Goal: Task Accomplishment & Management: Use online tool/utility

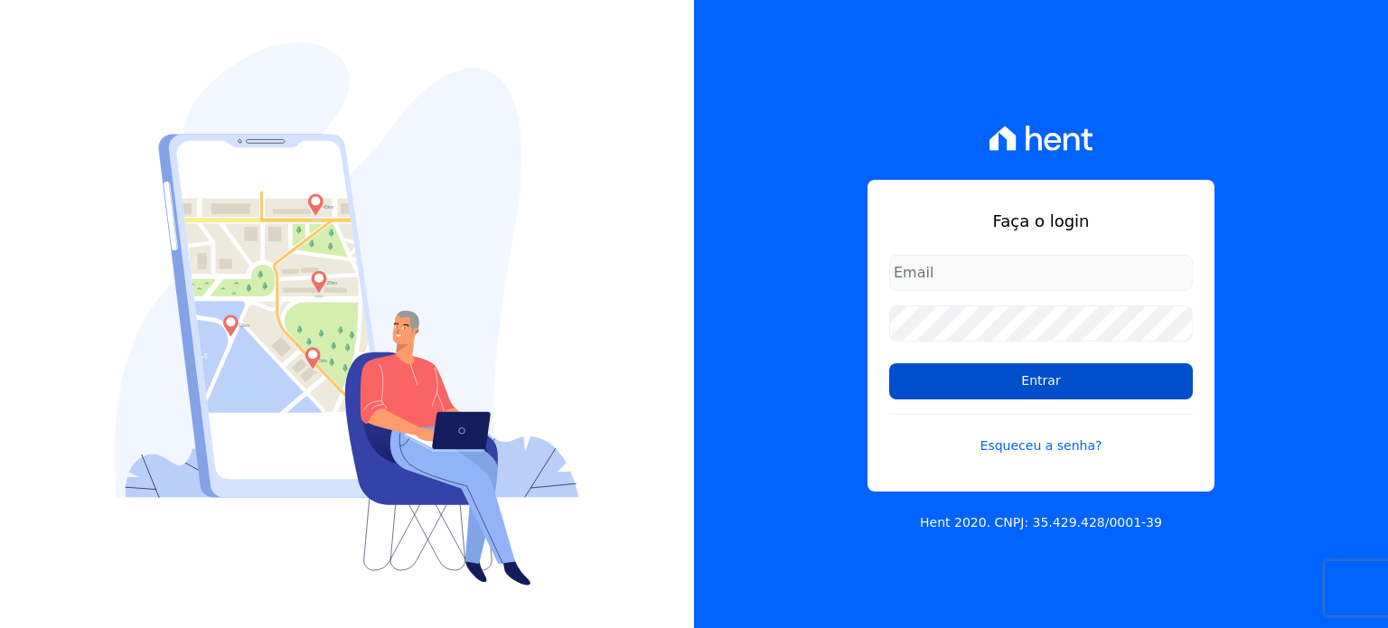
type input "[EMAIL_ADDRESS][DOMAIN_NAME]"
click at [1056, 381] on input "Entrar" at bounding box center [1041, 381] width 304 height 36
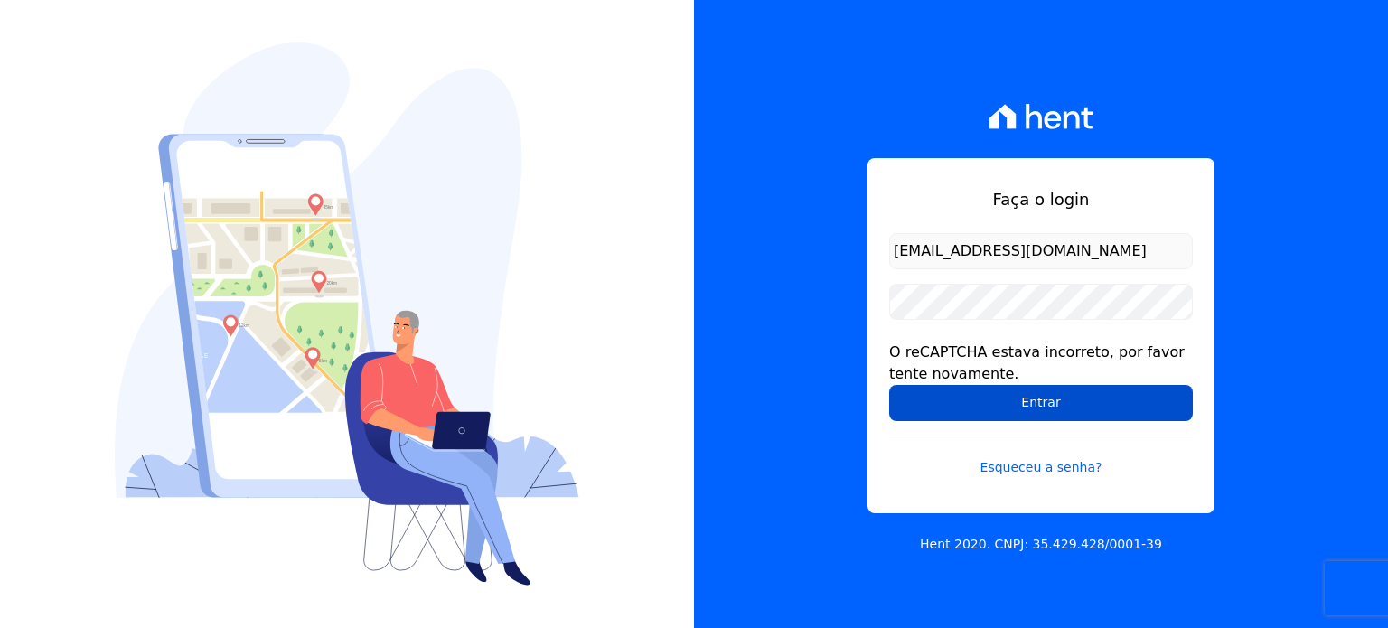
click at [991, 398] on input "Entrar" at bounding box center [1041, 403] width 304 height 36
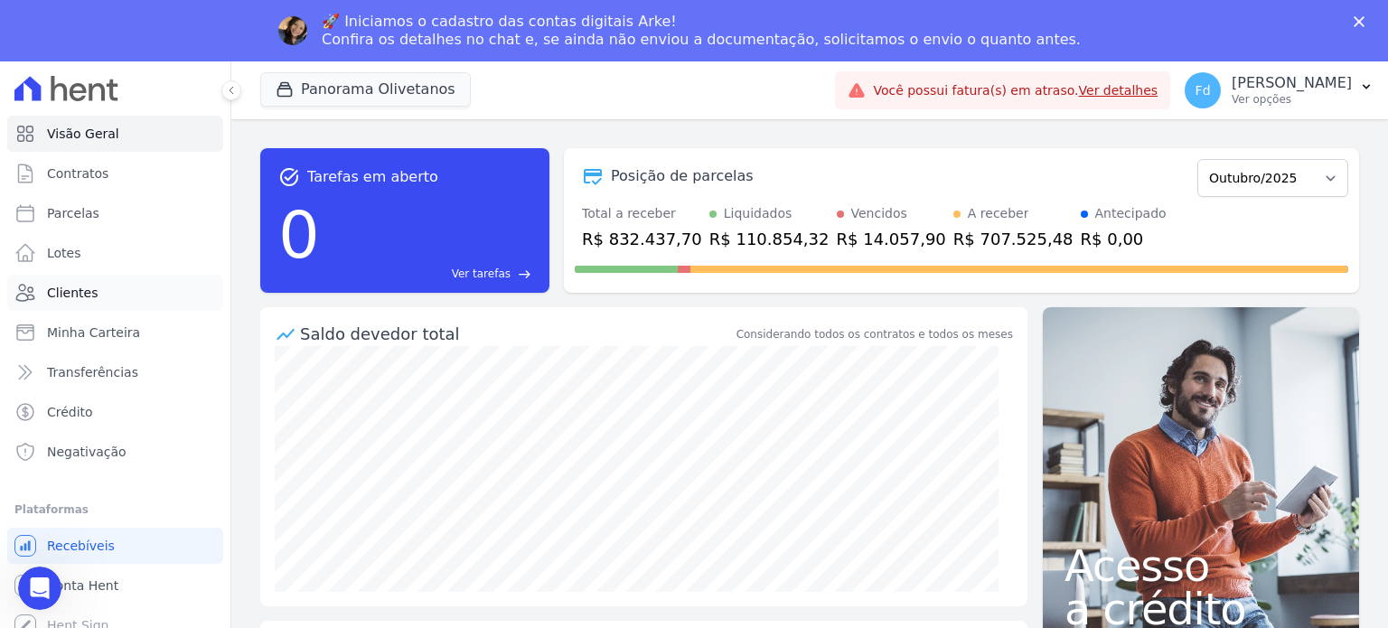
click at [72, 287] on span "Clientes" at bounding box center [72, 293] width 51 height 18
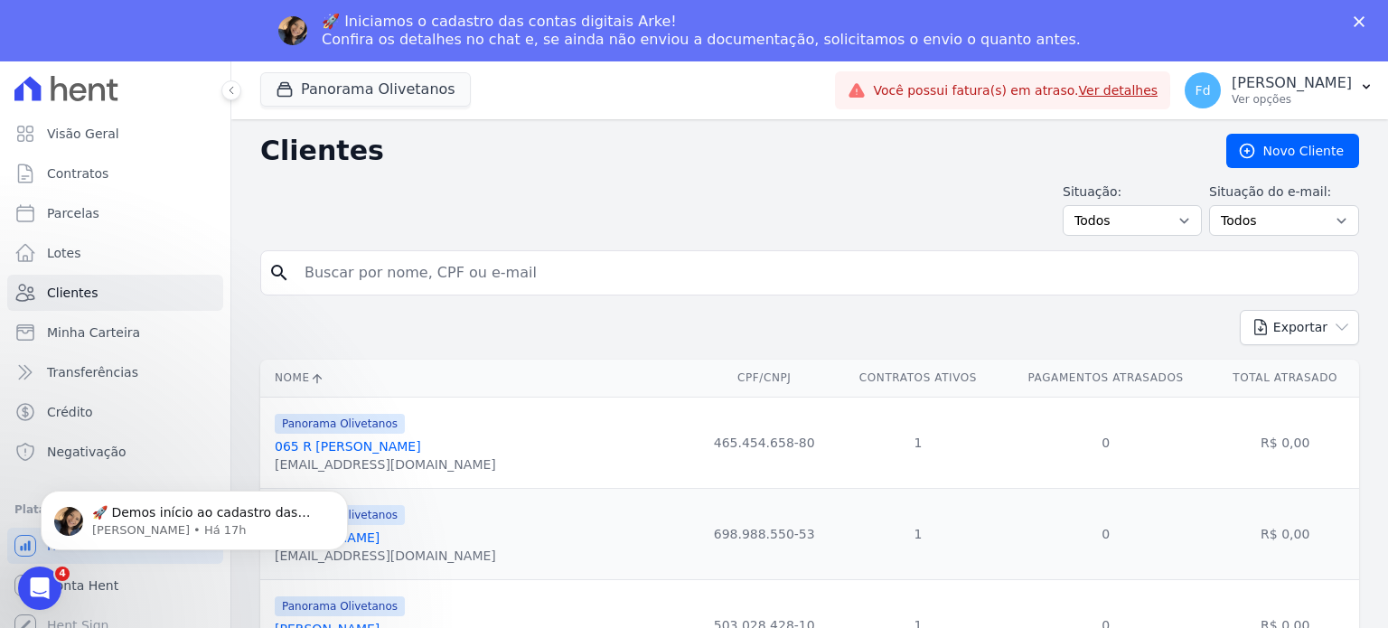
click at [466, 271] on input "search" at bounding box center [823, 273] width 1058 height 36
type input "031"
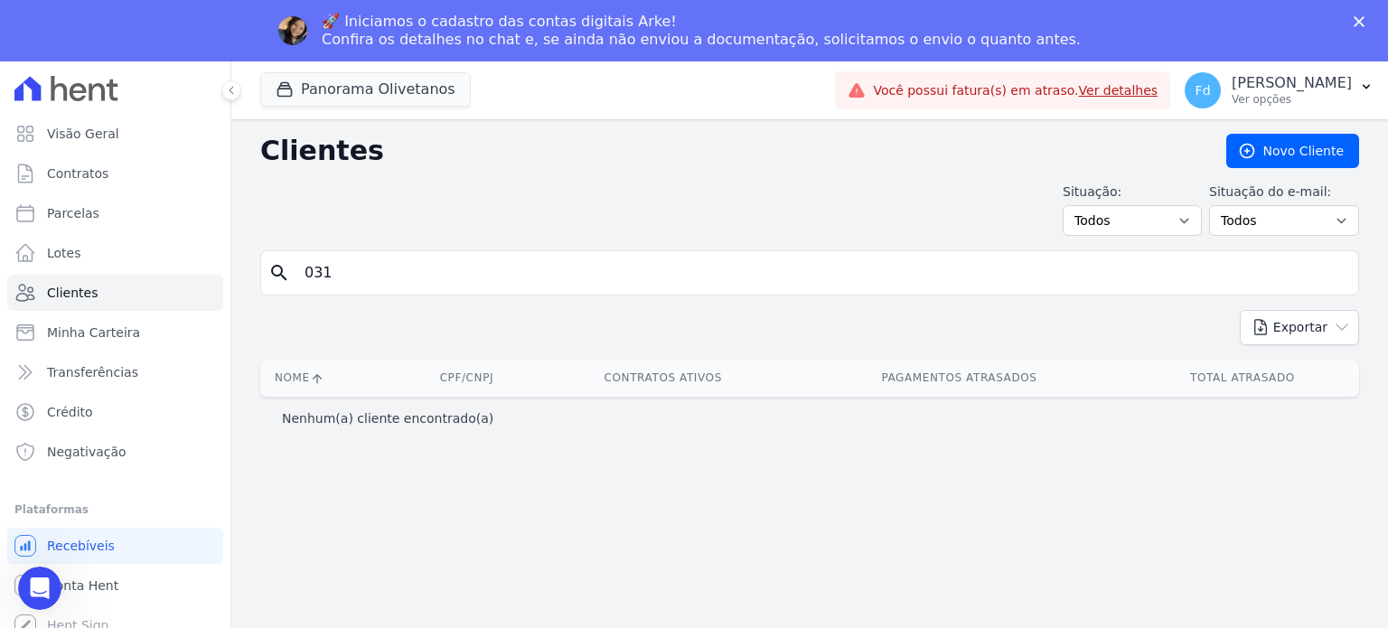
drag, startPoint x: 392, startPoint y: 278, endPoint x: 225, endPoint y: 263, distance: 167.9
click at [225, 263] on div "Visão Geral Contratos [GEOGRAPHIC_DATA] Lotes Clientes Minha Carteira Transferê…" at bounding box center [694, 375] width 1388 height 628
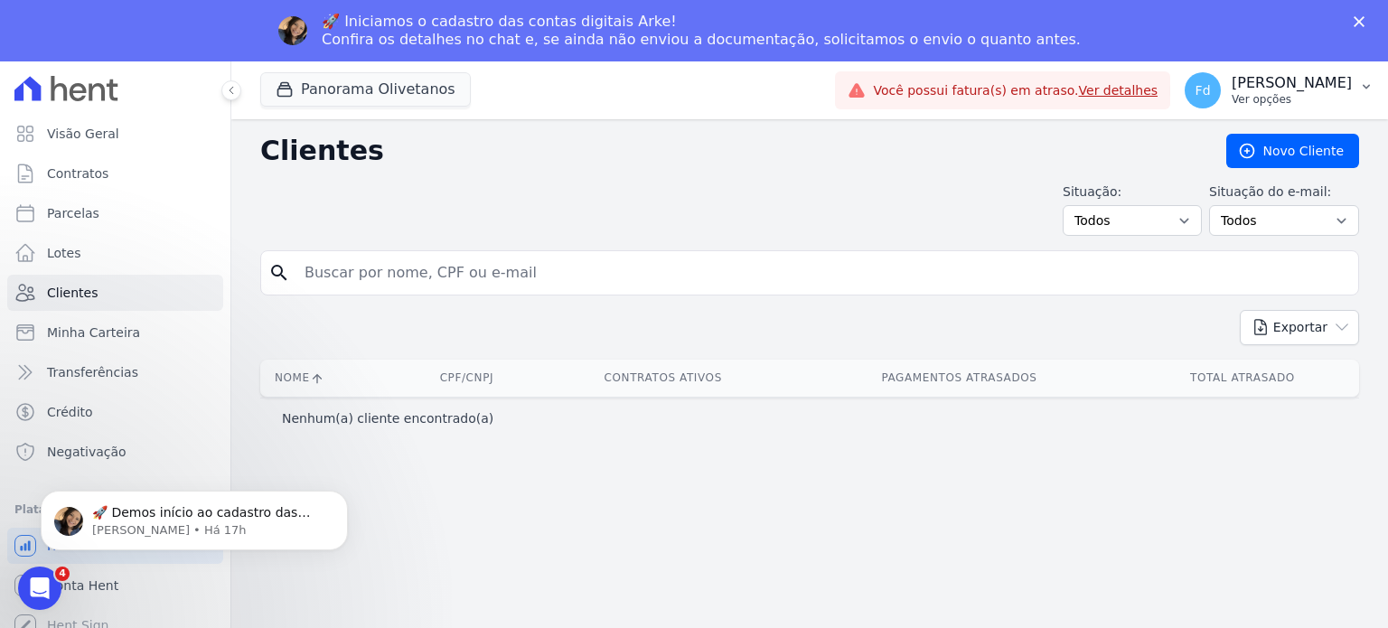
click at [1360, 88] on icon "button" at bounding box center [1367, 87] width 14 height 14
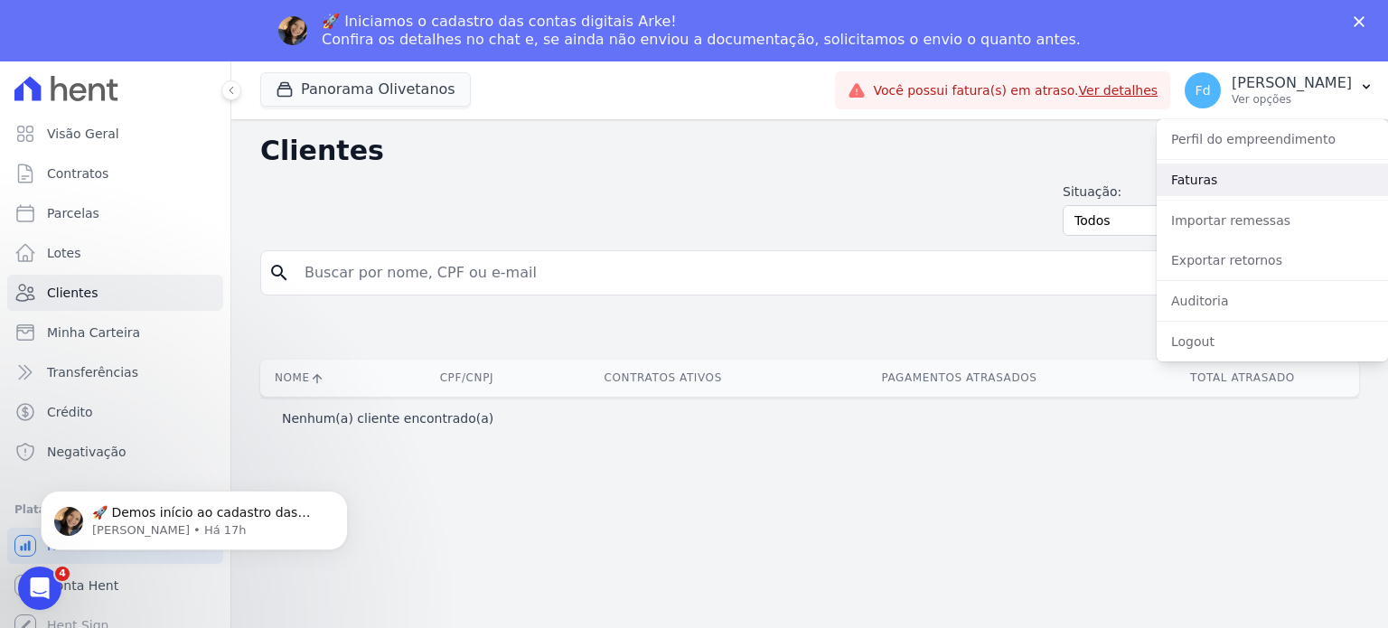
click at [1198, 174] on link "Faturas" at bounding box center [1272, 180] width 231 height 33
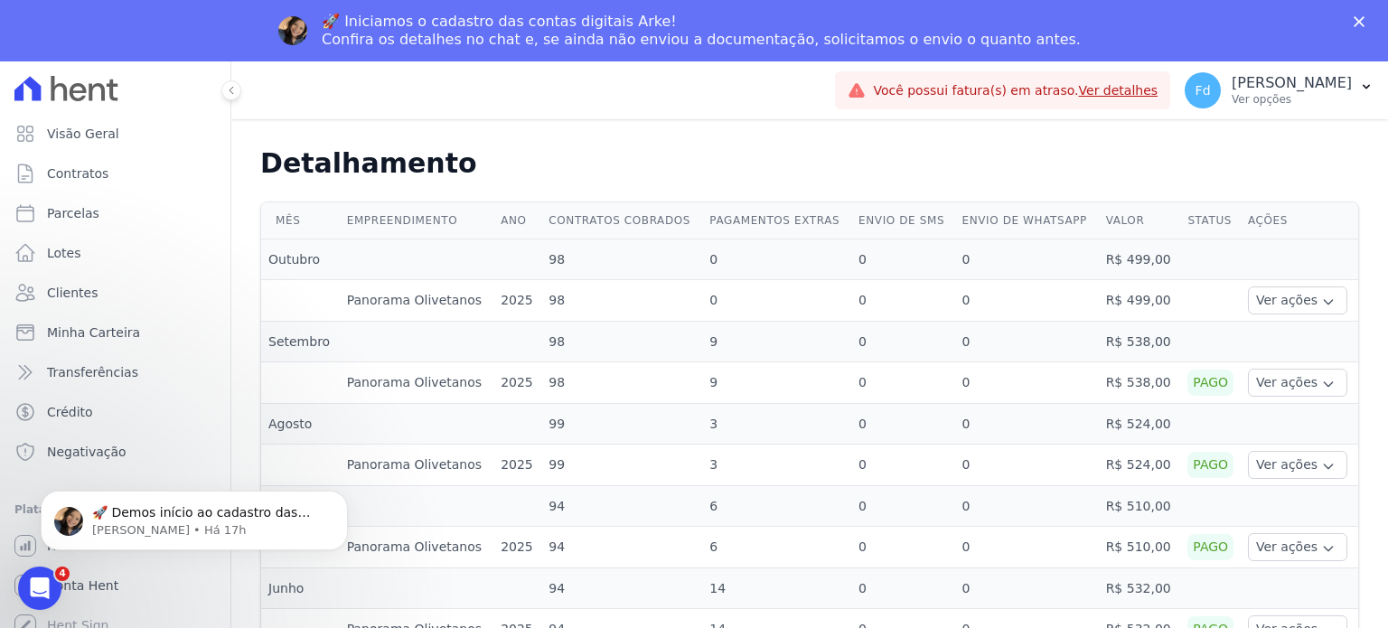
scroll to position [452, 0]
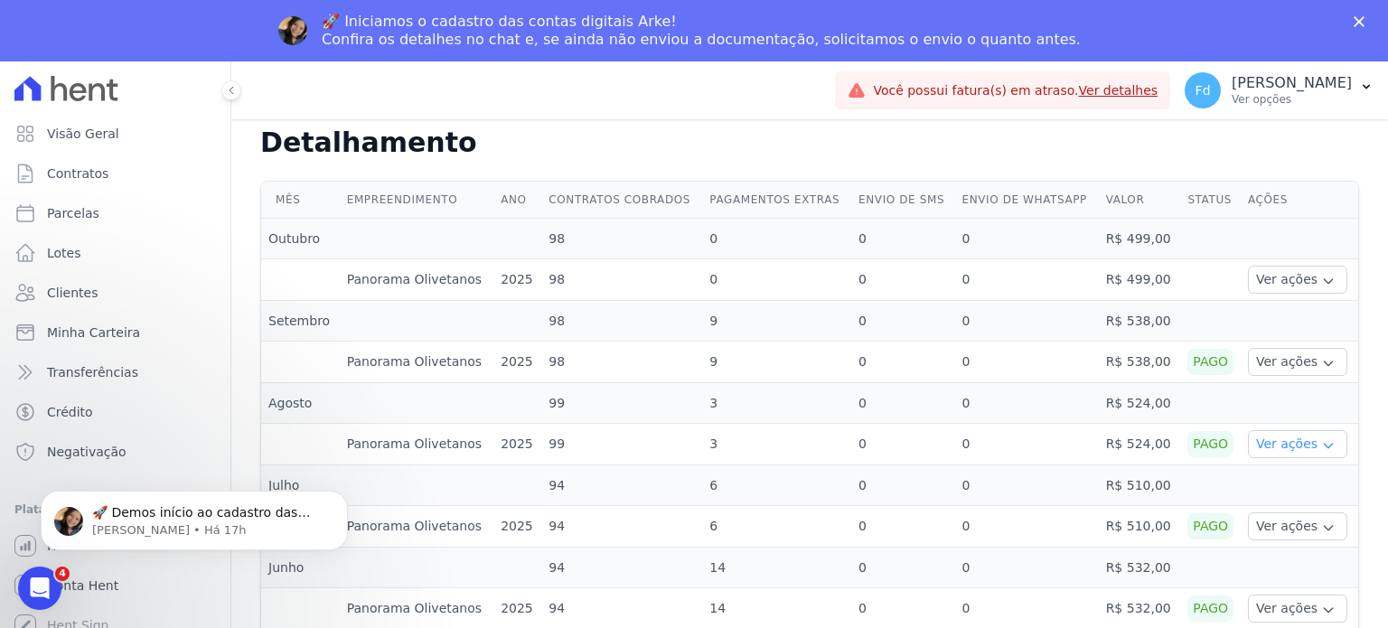
click at [1322, 438] on icon "button" at bounding box center [1329, 445] width 14 height 14
click at [1046, 466] on td "0" at bounding box center [1027, 486] width 144 height 41
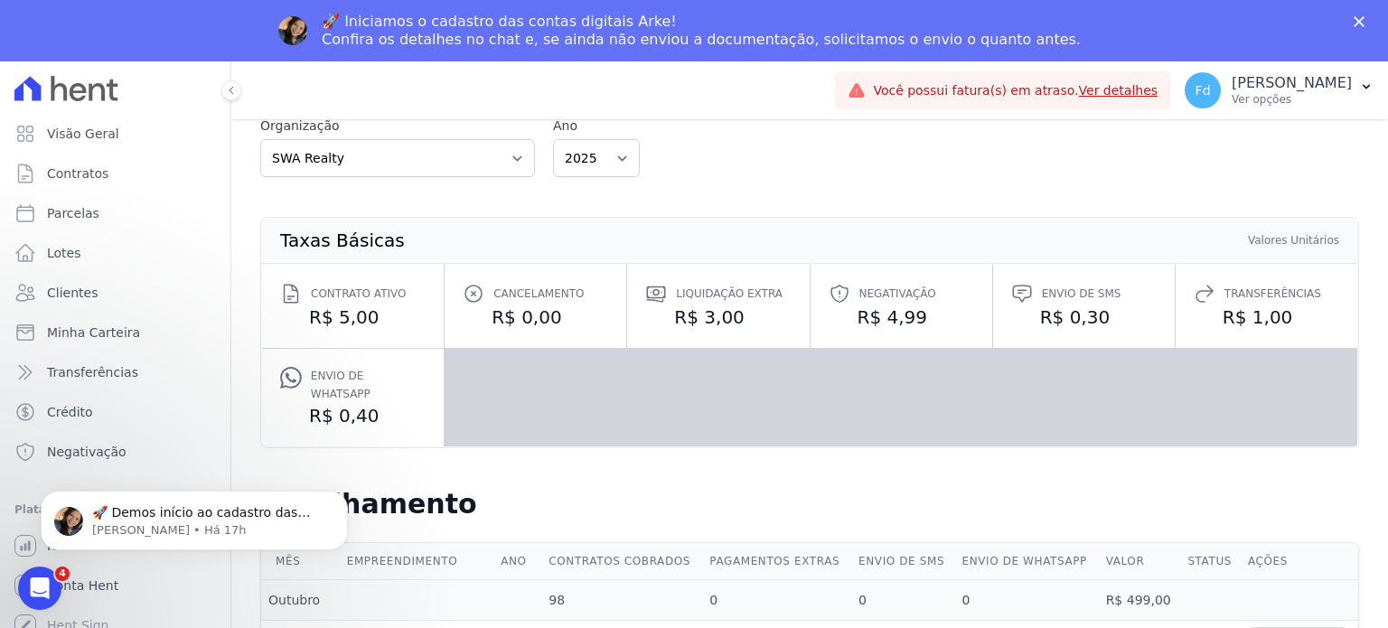
scroll to position [0, 0]
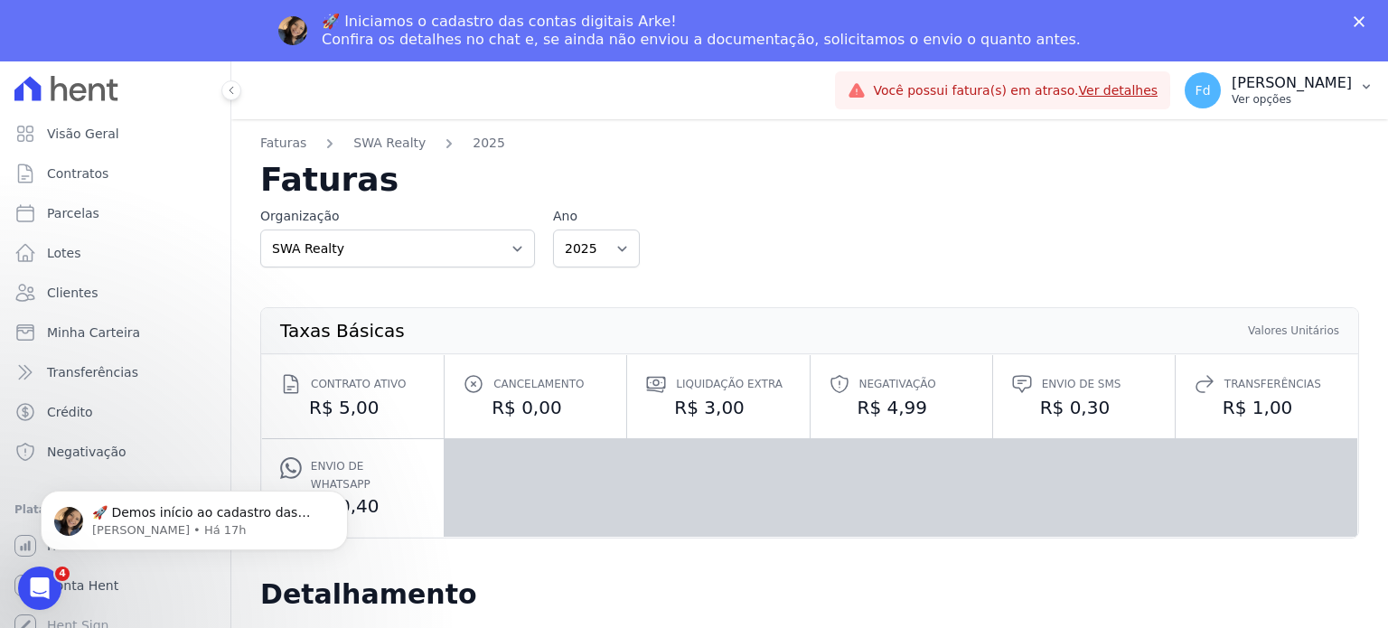
click at [1232, 102] on p "Ver opções" at bounding box center [1292, 99] width 120 height 14
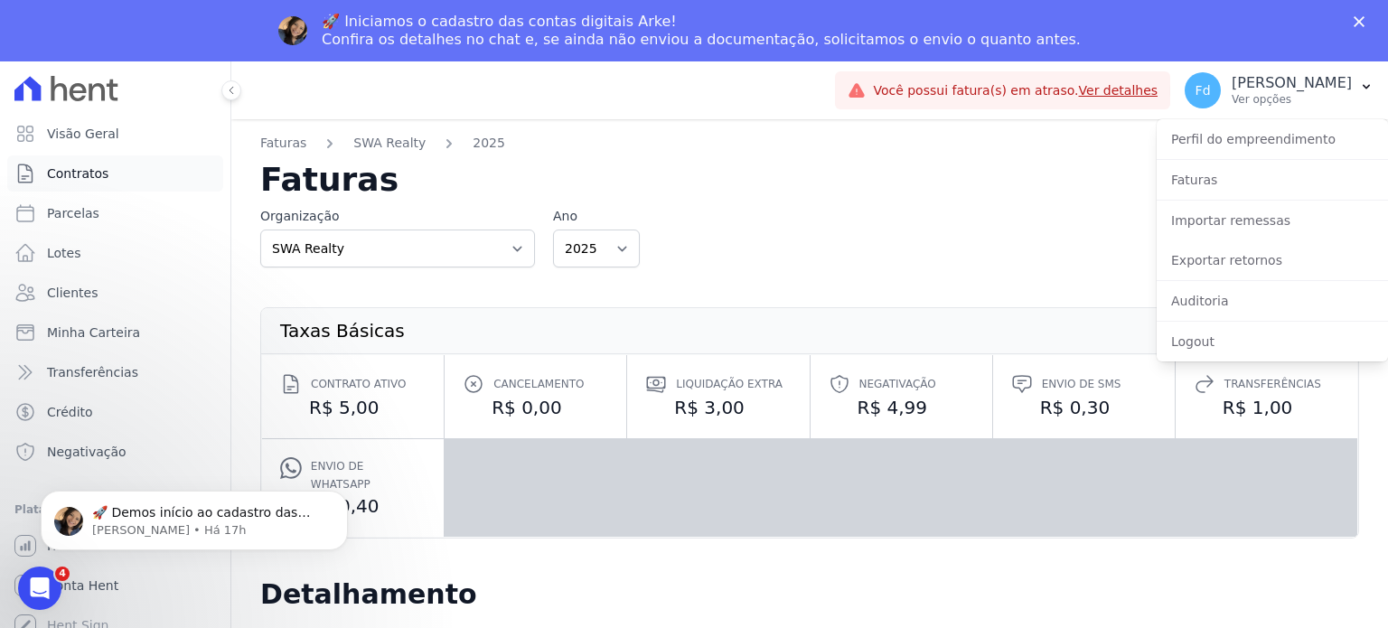
click at [74, 172] on span "Contratos" at bounding box center [77, 174] width 61 height 18
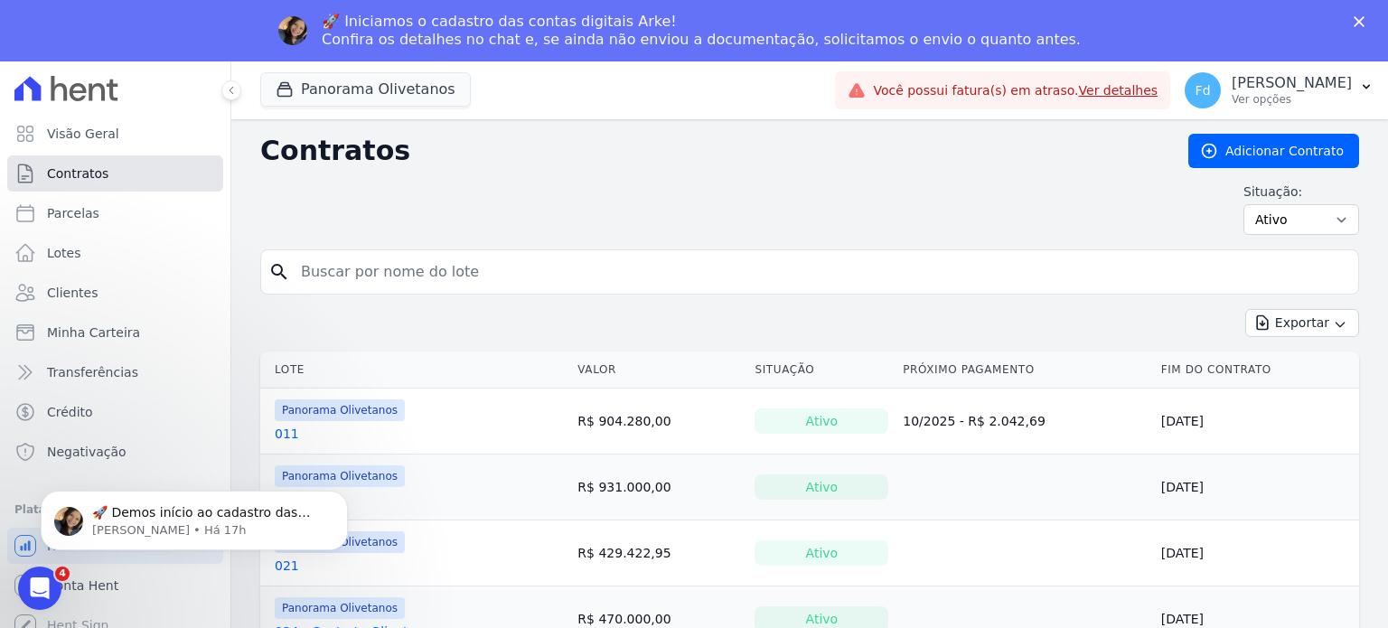
click at [99, 167] on span "Contratos" at bounding box center [77, 174] width 61 height 18
click at [71, 294] on span "Clientes" at bounding box center [72, 293] width 51 height 18
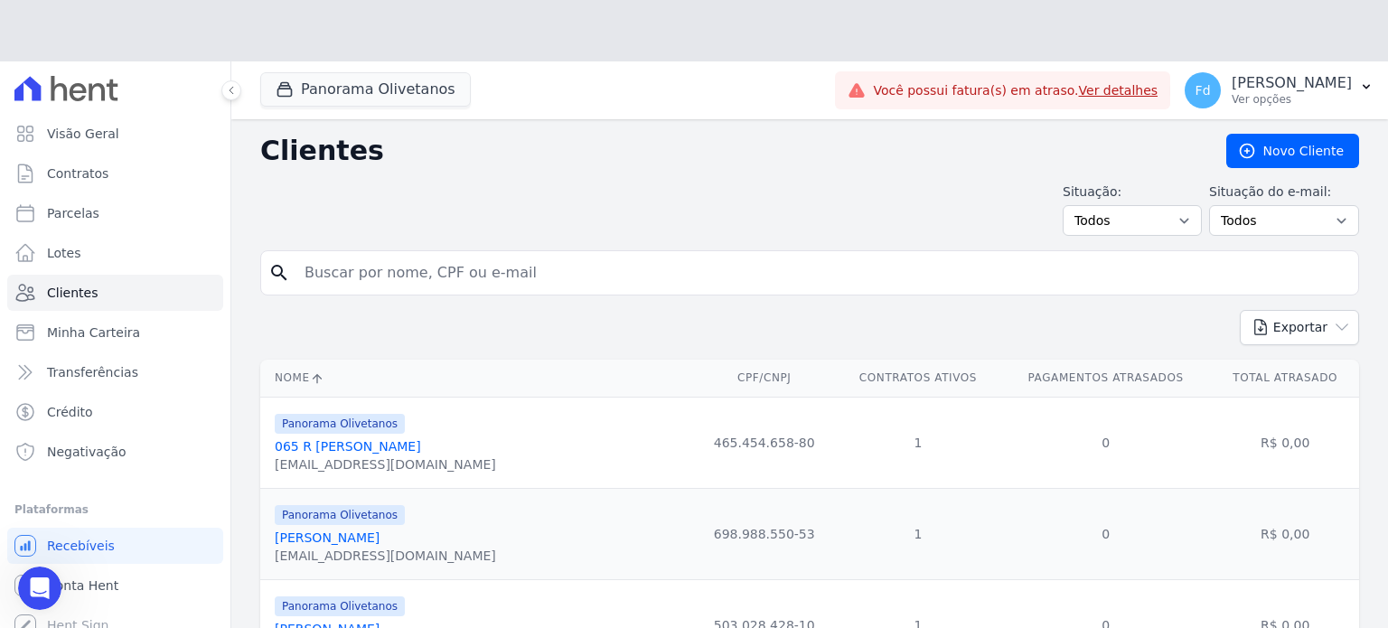
click at [380, 211] on div "Situação: Todos Adimplentes Inadimplentes Situação do e-mail: Todos Confirmado …" at bounding box center [809, 209] width 1099 height 53
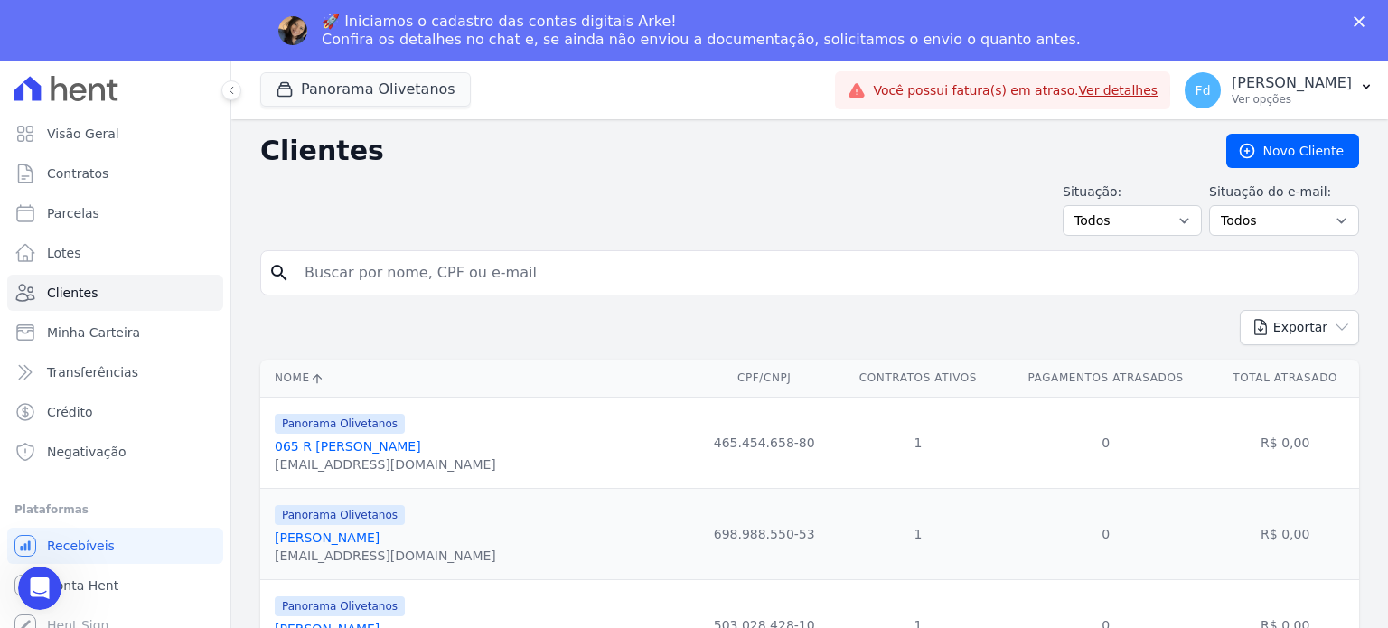
click at [370, 290] on div "search" at bounding box center [809, 272] width 1099 height 45
click at [362, 278] on input "search" at bounding box center [823, 273] width 1058 height 36
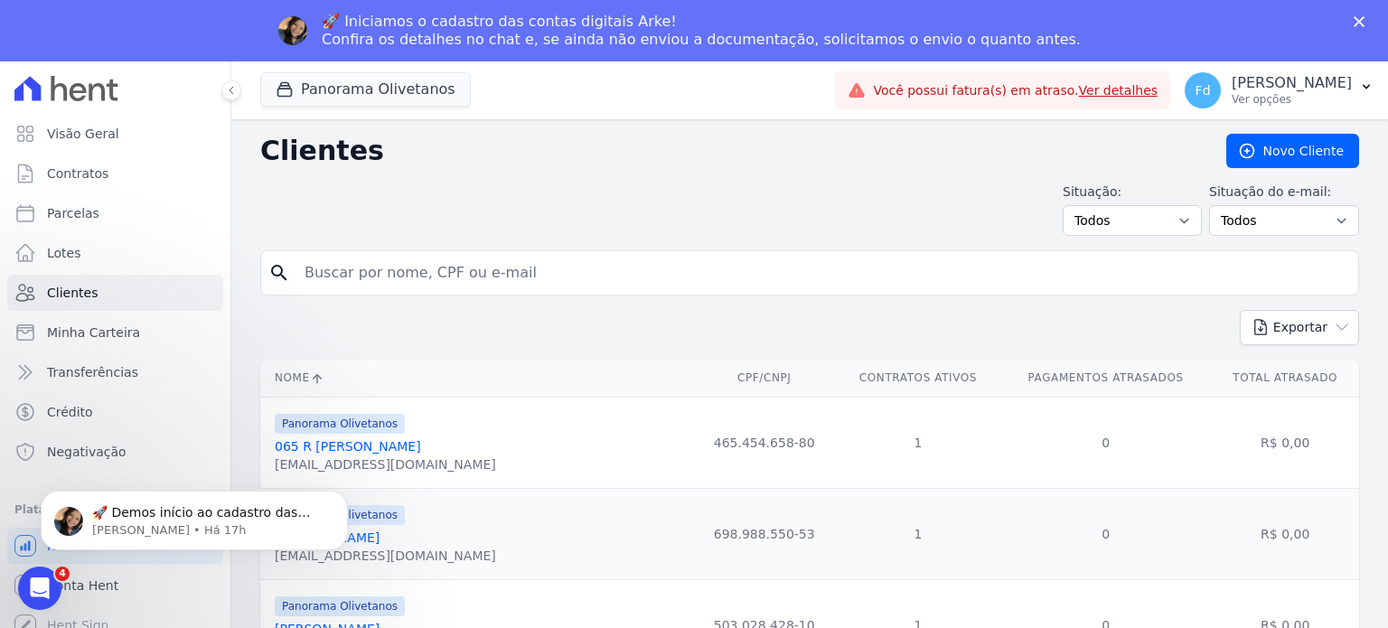
click at [407, 277] on input "search" at bounding box center [823, 273] width 1058 height 36
paste input "367.846.508-08"
type input "367.846.508-08"
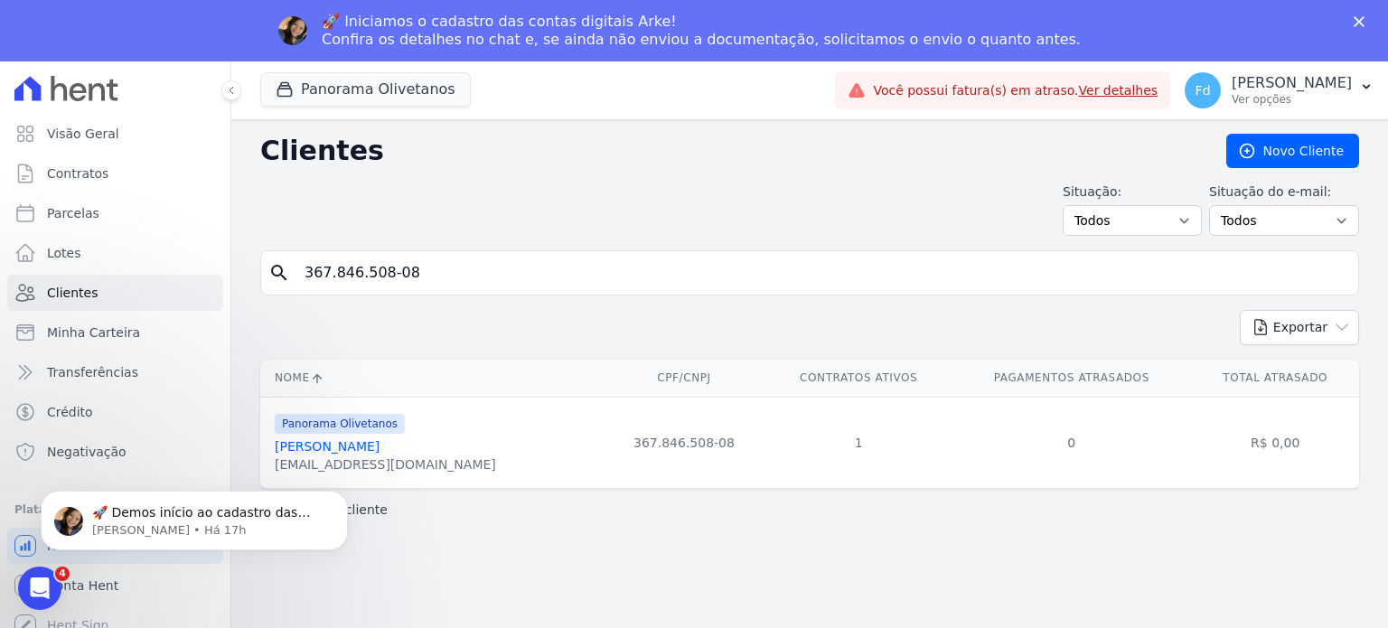
click at [321, 445] on link "Alessandro Portela Dias" at bounding box center [327, 446] width 105 height 14
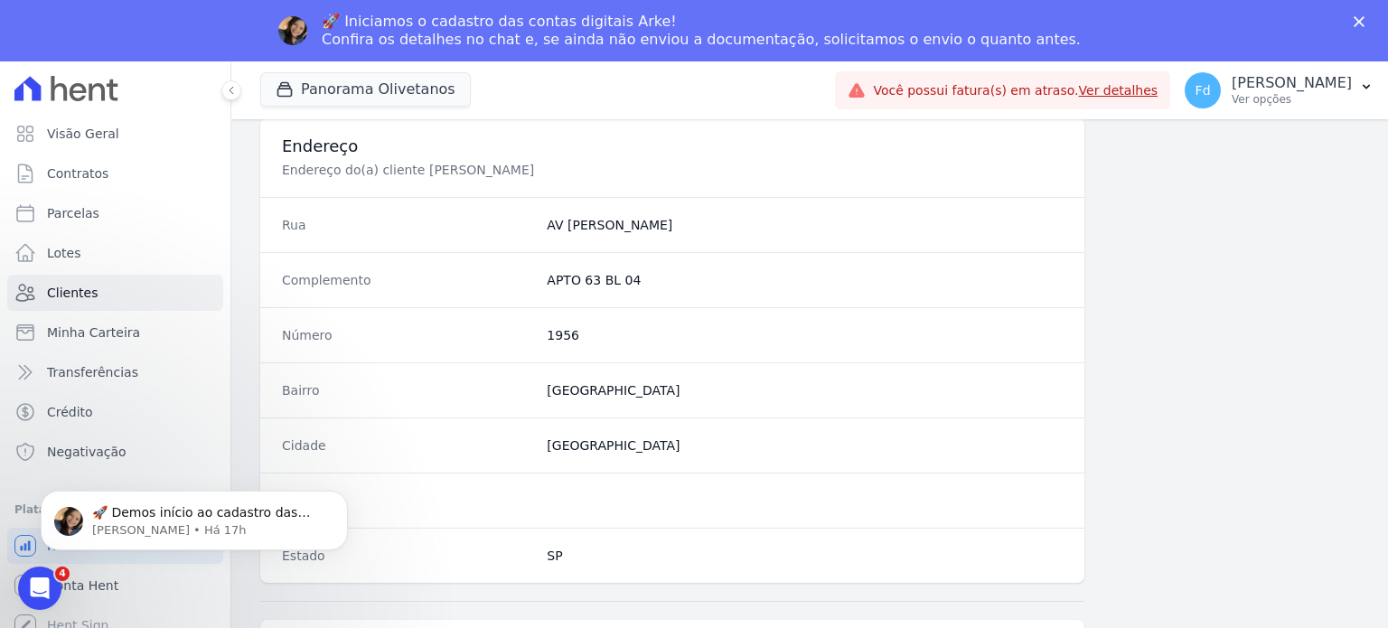
scroll to position [1057, 0]
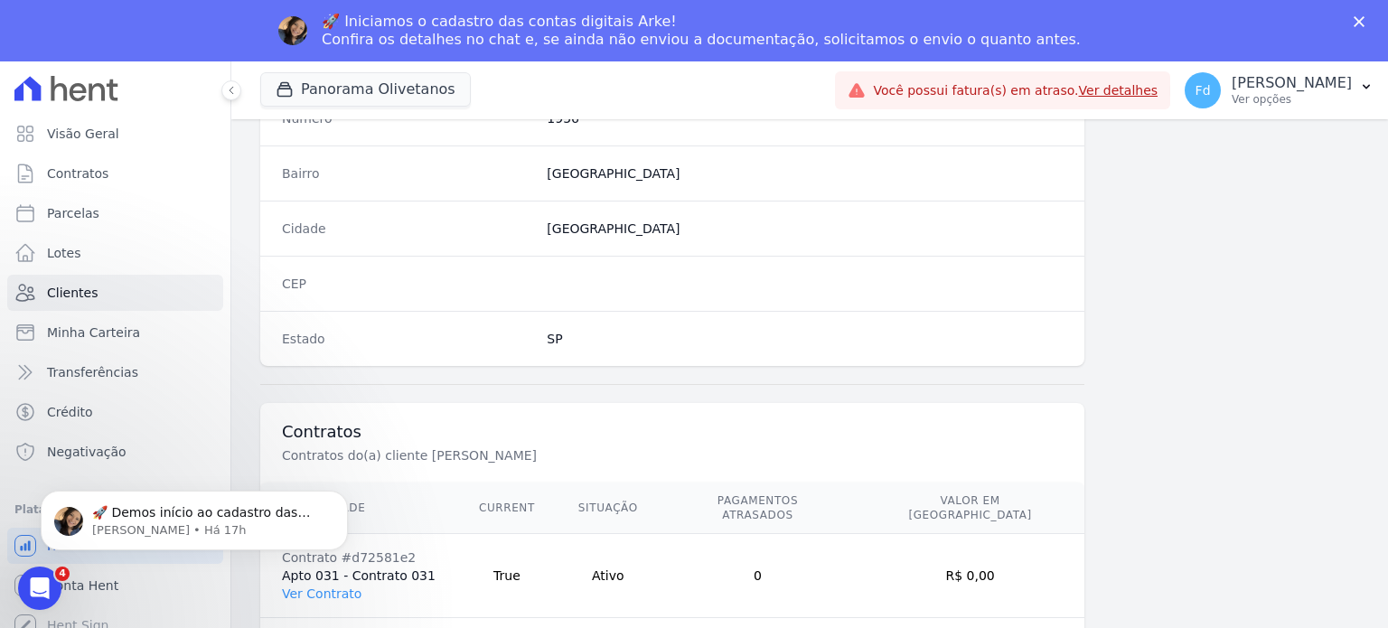
click at [319, 573] on html "🚀 Demos início ao cadastro das Contas Digitais Arke! Iniciamos a abertura para …" at bounding box center [195, 516] width 362 height 127
click at [347, 495] on icon "Dismiss notification" at bounding box center [343, 496] width 10 height 10
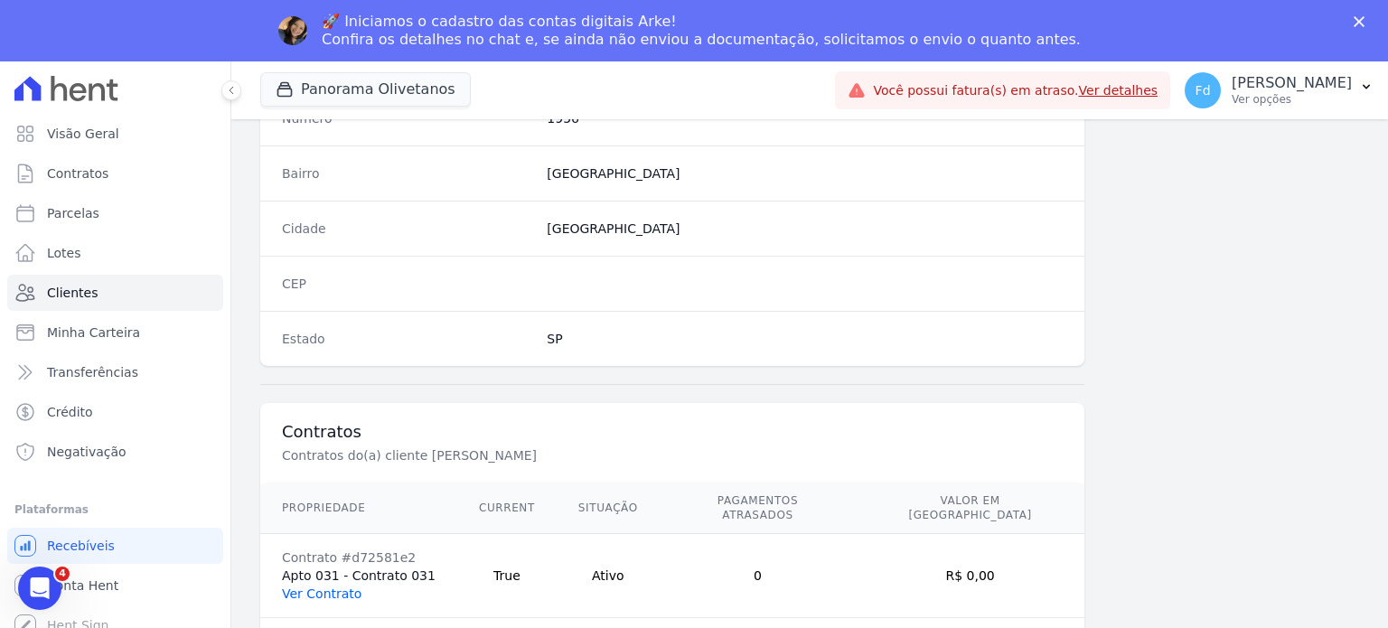
click at [325, 587] on link "Ver Contrato" at bounding box center [322, 594] width 80 height 14
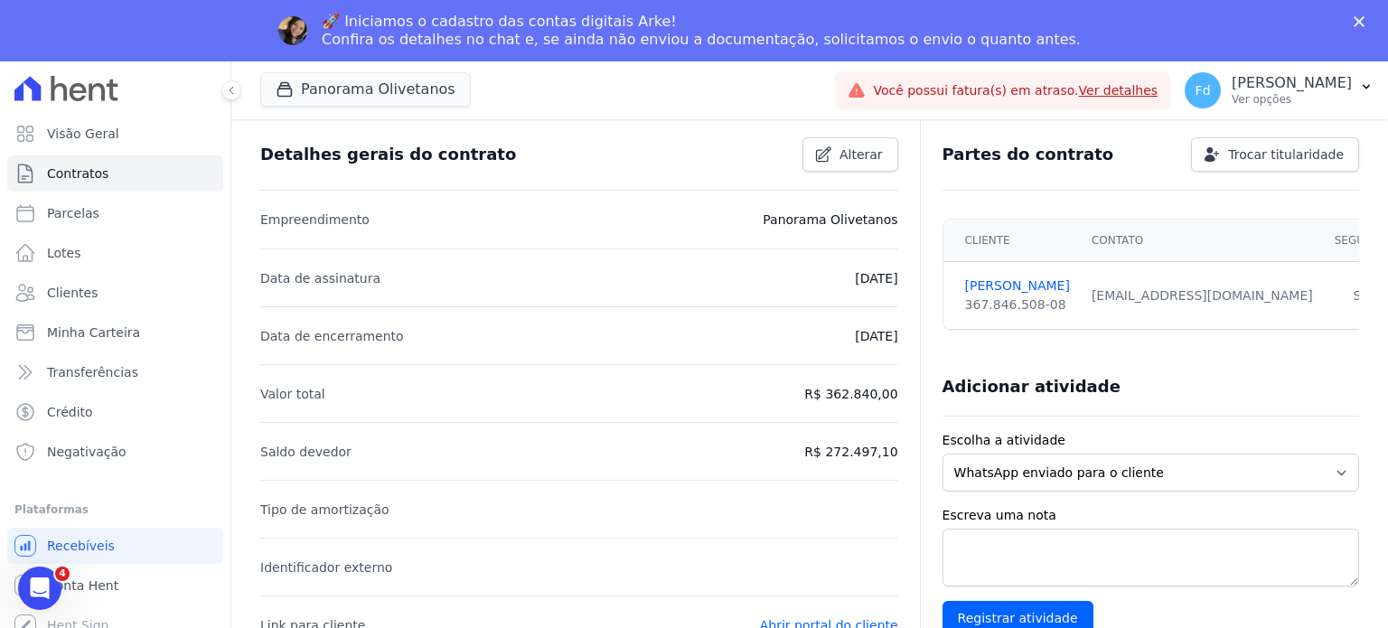
scroll to position [83, 0]
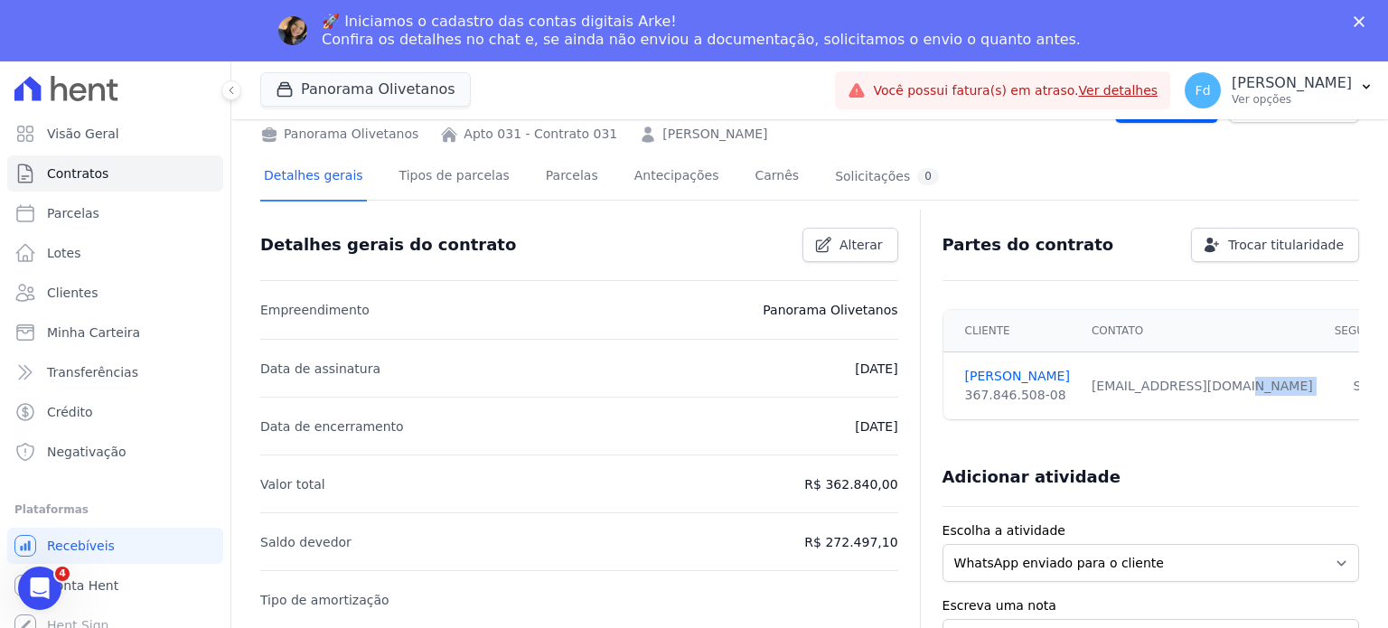
drag, startPoint x: 1087, startPoint y: 385, endPoint x: 1275, endPoint y: 393, distance: 188.2
click at [1275, 393] on tr "ALESSANDRO DIAS 367.846.508-08 alessandrogportela@gmail.com Sim" at bounding box center [1176, 387] width 464 height 68
copy tr "alessandrogportela@gmail.com"
click at [563, 177] on link "Parcelas" at bounding box center [572, 178] width 60 height 48
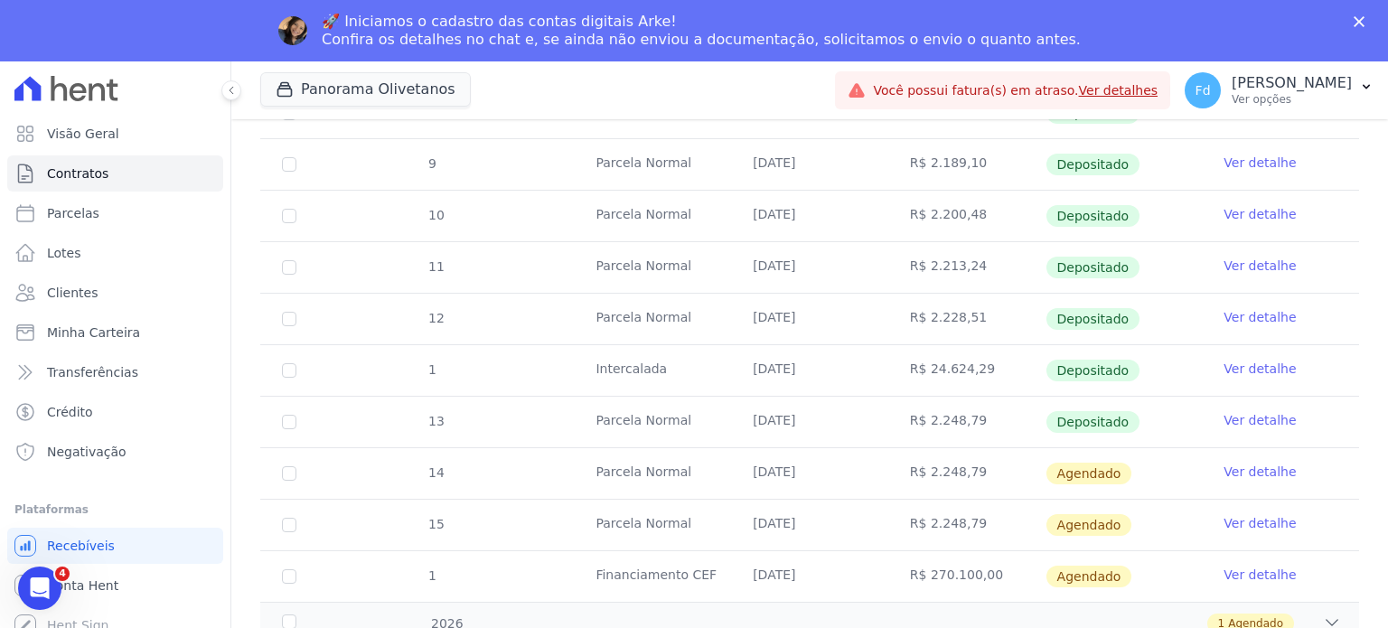
scroll to position [557, 0]
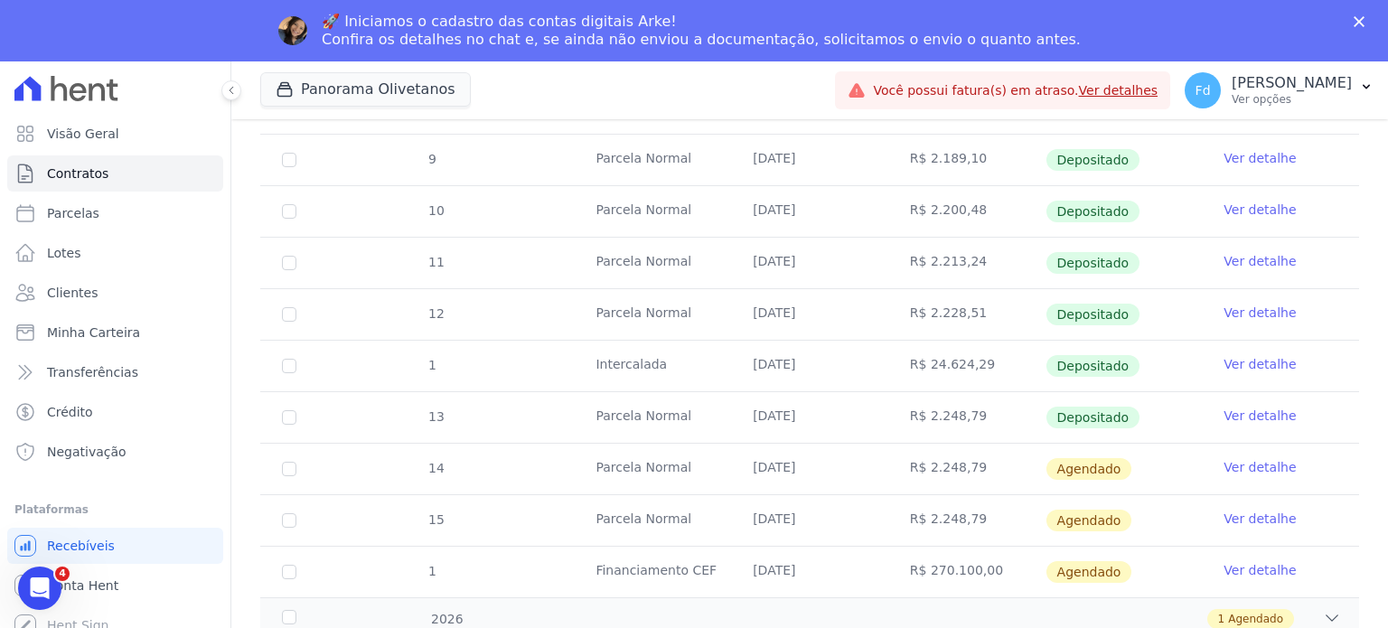
click at [1231, 466] on link "Ver detalhe" at bounding box center [1260, 467] width 72 height 18
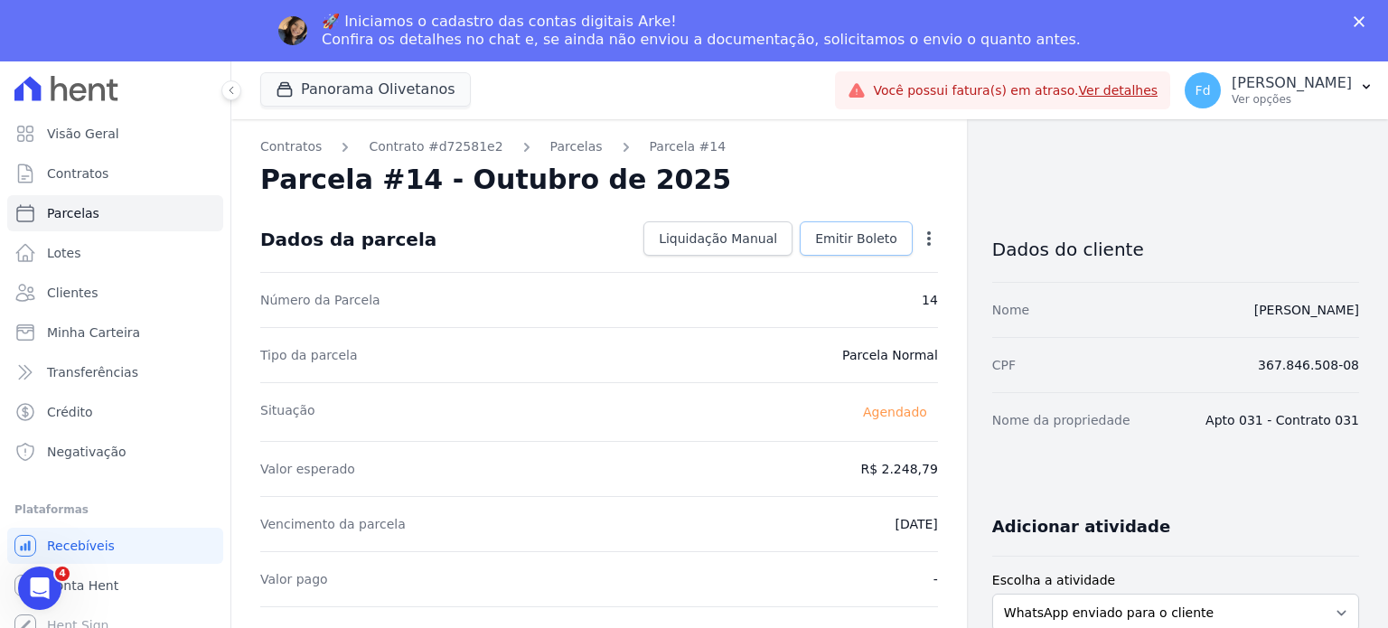
click at [833, 242] on span "Emitir Boleto" at bounding box center [856, 239] width 82 height 18
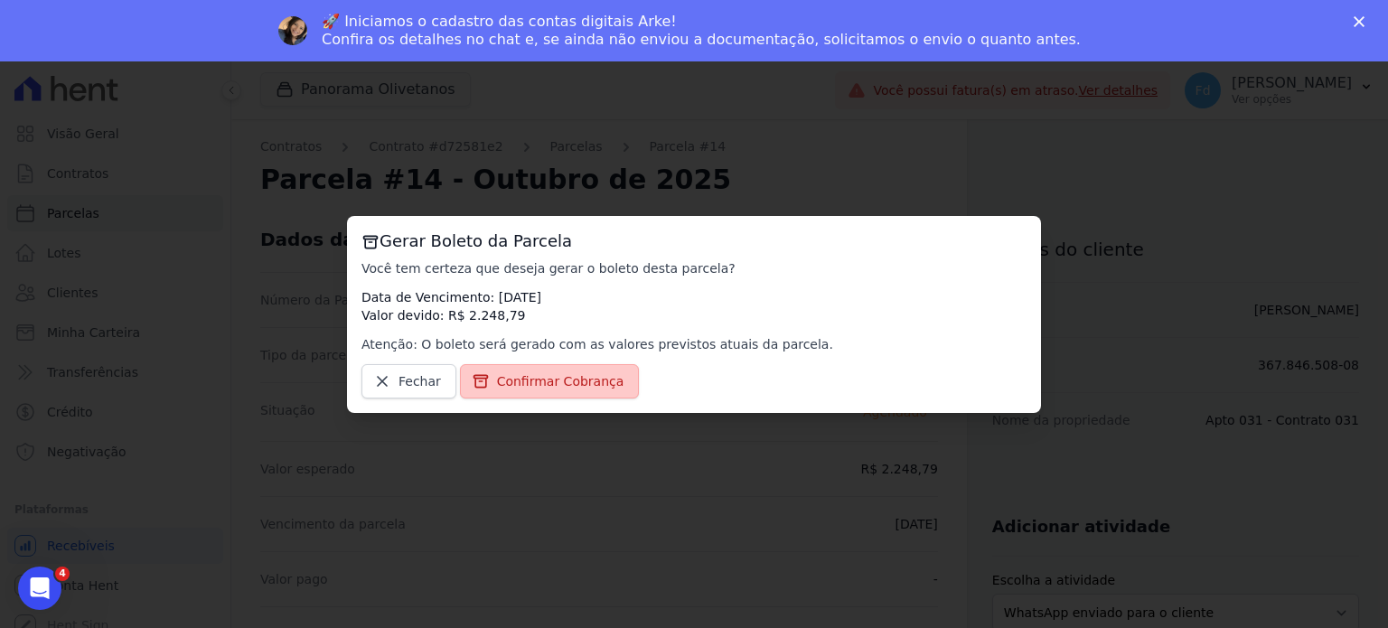
click at [549, 386] on span "Confirmar Cobrança" at bounding box center [560, 381] width 127 height 18
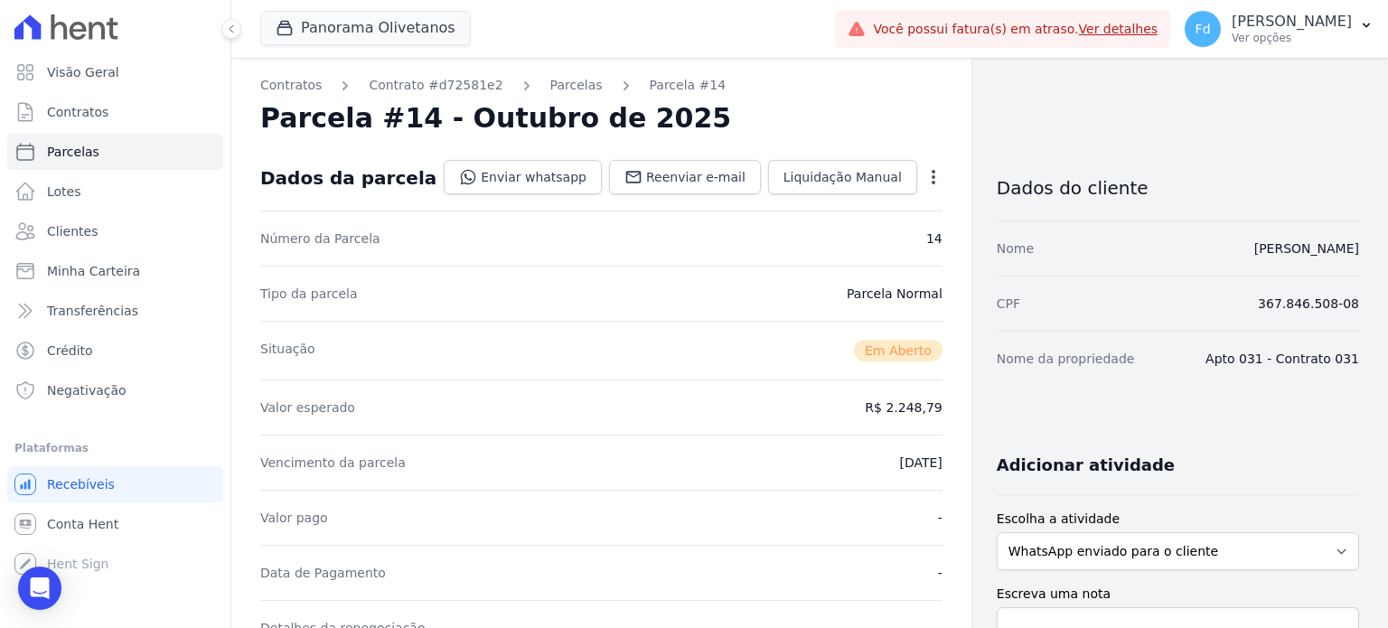
click at [504, 380] on div "Valor esperado R$ 2.248,79" at bounding box center [601, 407] width 682 height 55
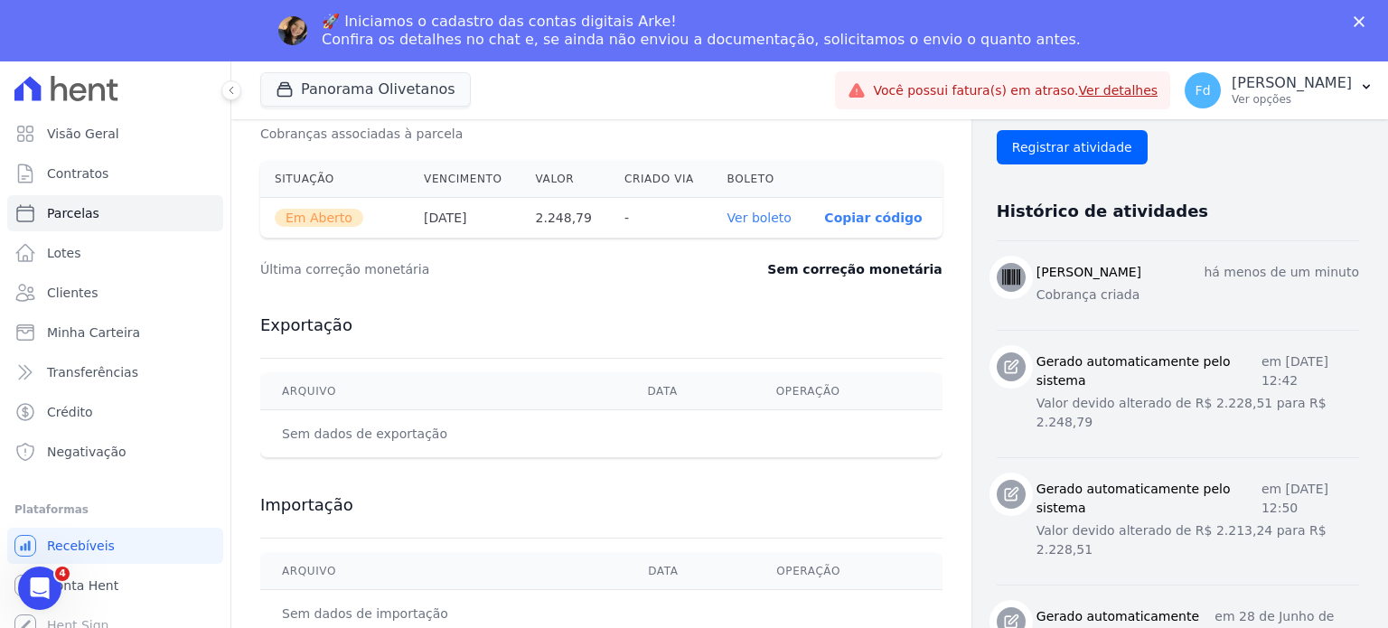
scroll to position [633, 0]
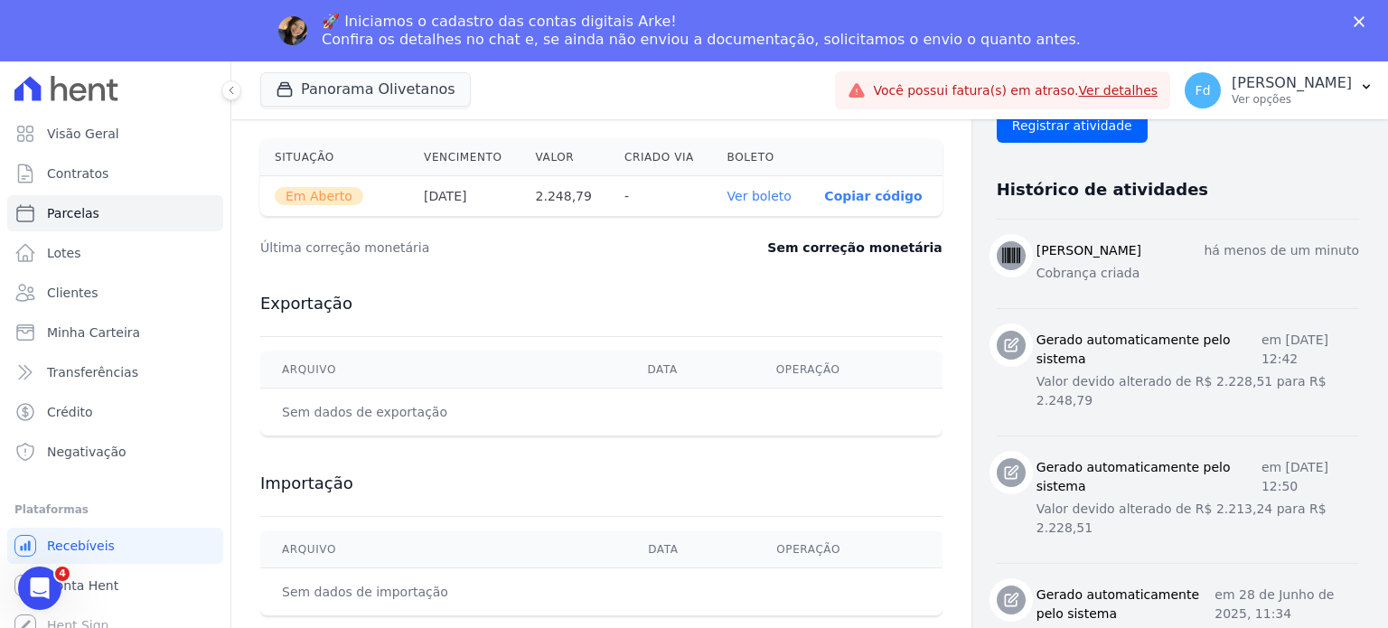
click at [748, 196] on link "Ver boleto" at bounding box center [760, 196] width 64 height 14
